Goal: Obtain resource: Obtain resource

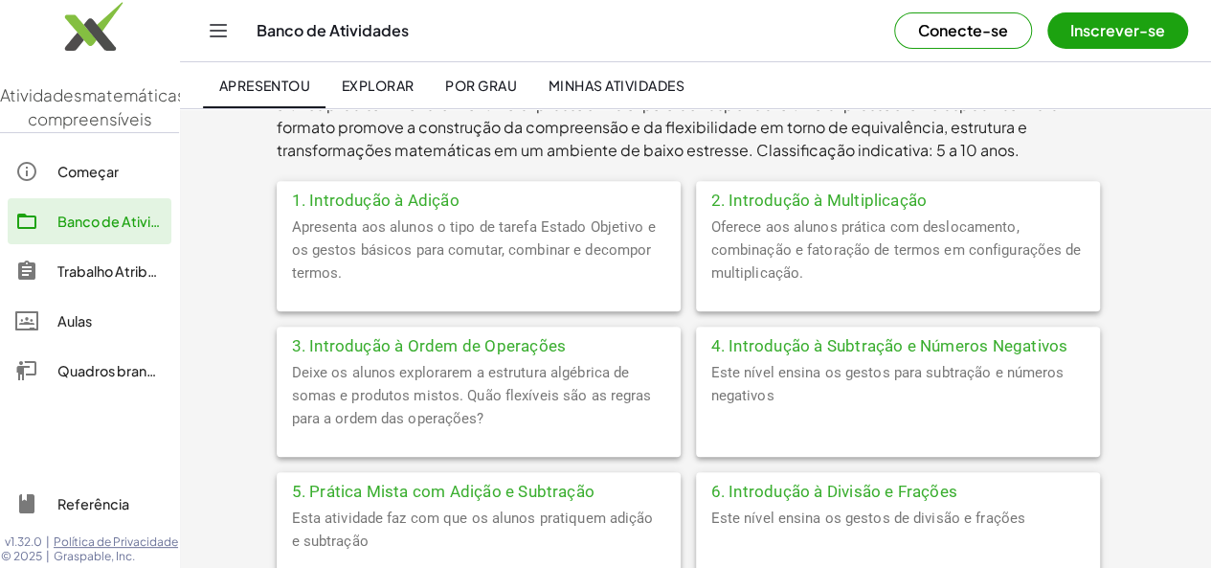
scroll to position [479, 0]
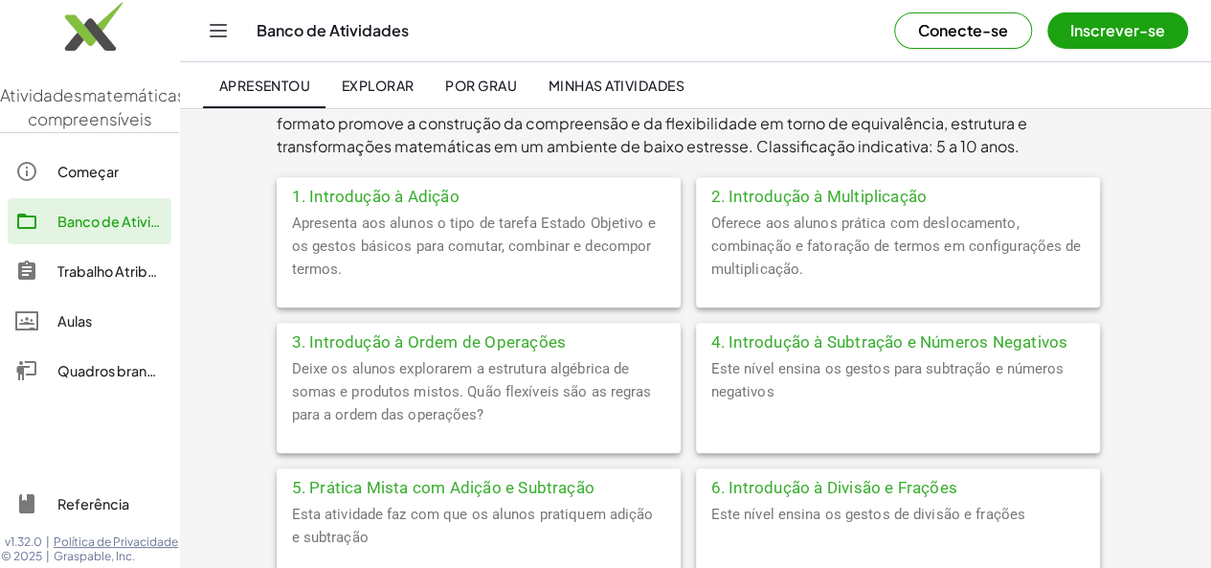
click at [711, 187] on font "2. Introdução à Multiplicação" at bounding box center [819, 196] width 216 height 19
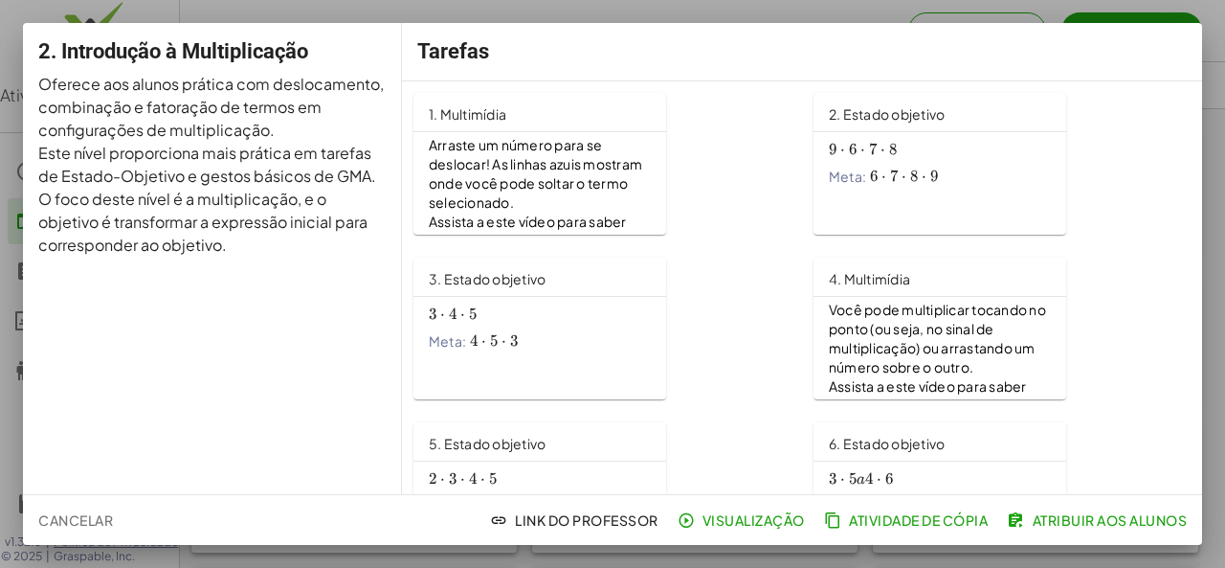
click at [879, 521] on font "Atividade de cópia" at bounding box center [918, 519] width 139 height 17
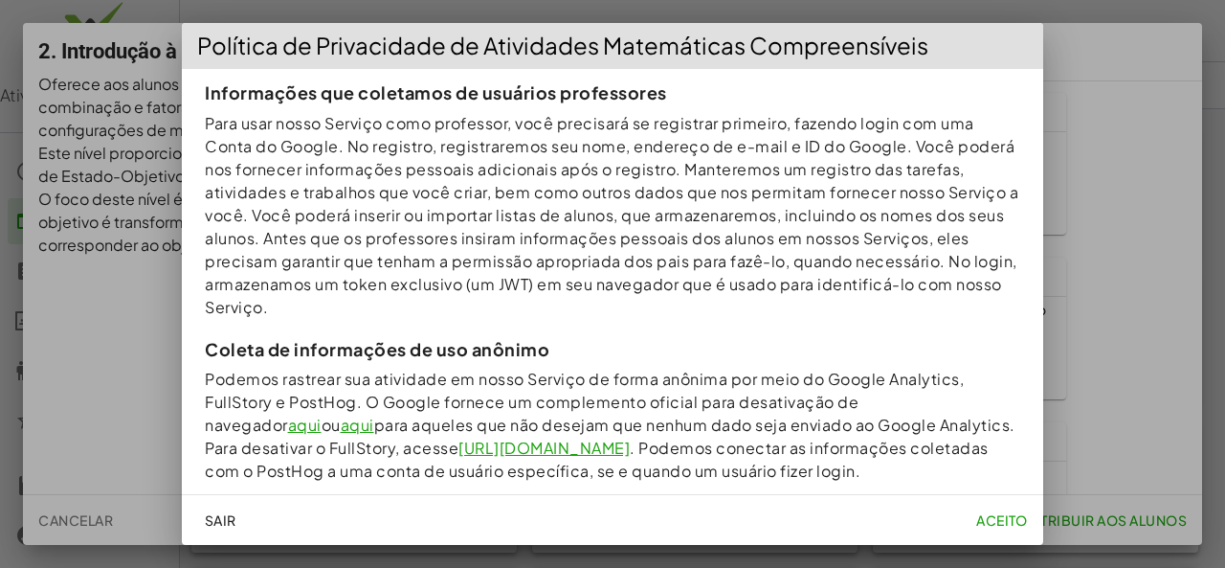
scroll to position [670, 0]
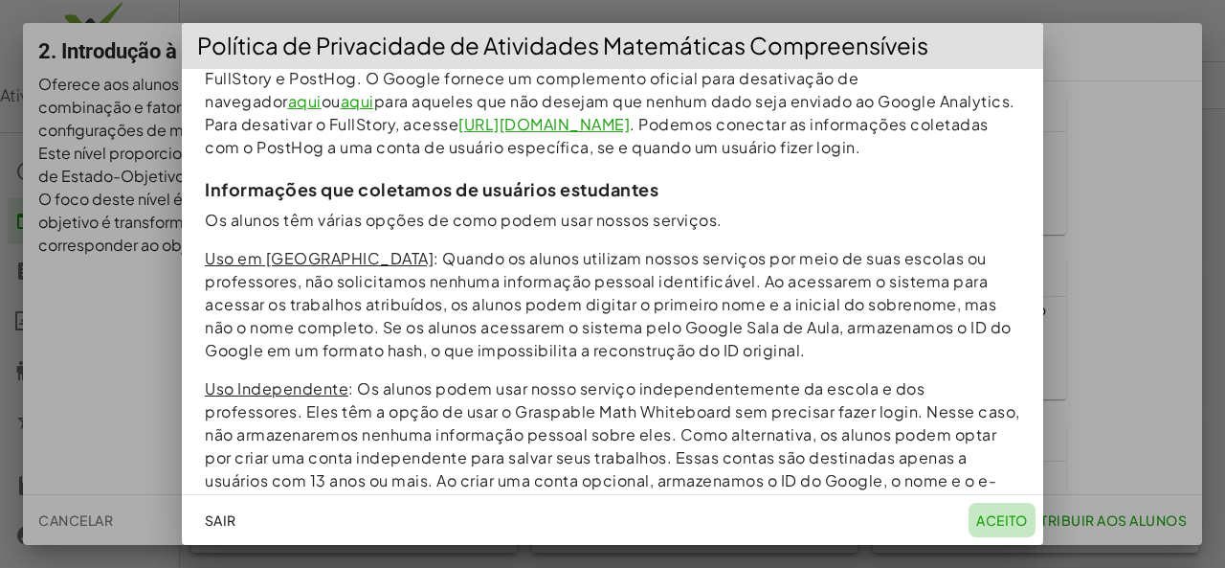
click at [995, 523] on font "aceito" at bounding box center [1002, 519] width 52 height 17
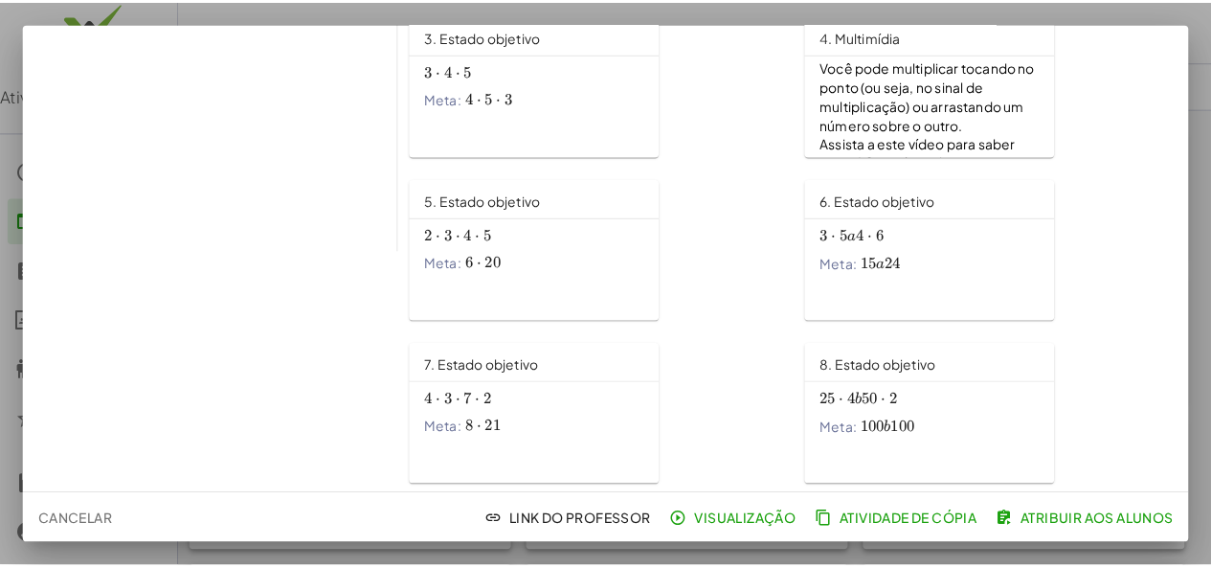
scroll to position [574, 0]
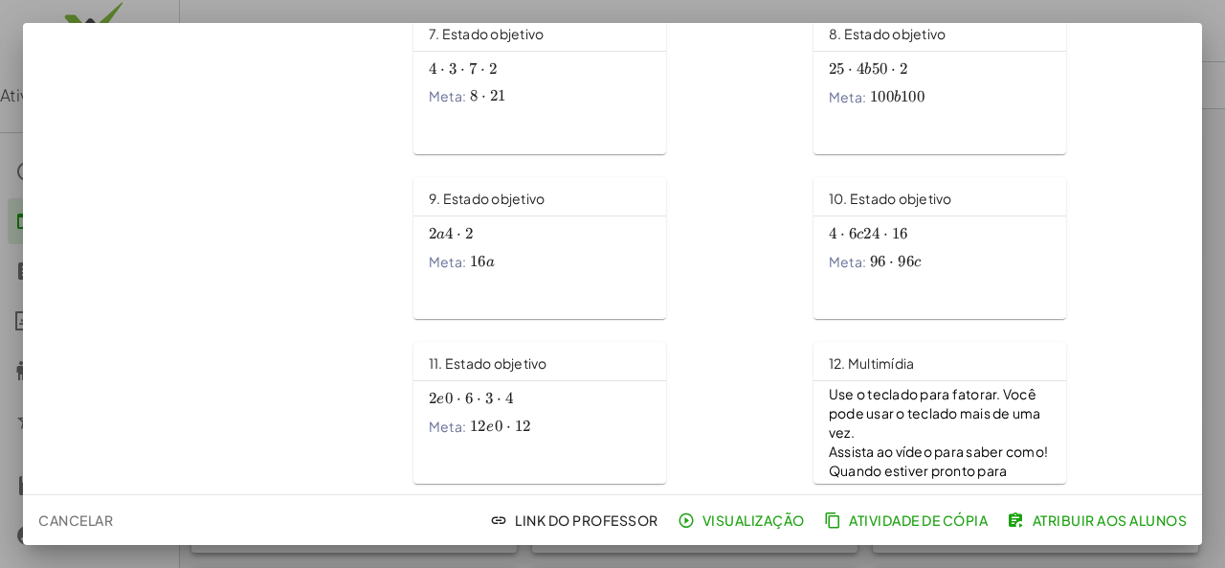
click at [880, 514] on font "Atividade de cópia" at bounding box center [918, 519] width 139 height 17
